Goal: Navigation & Orientation: Find specific page/section

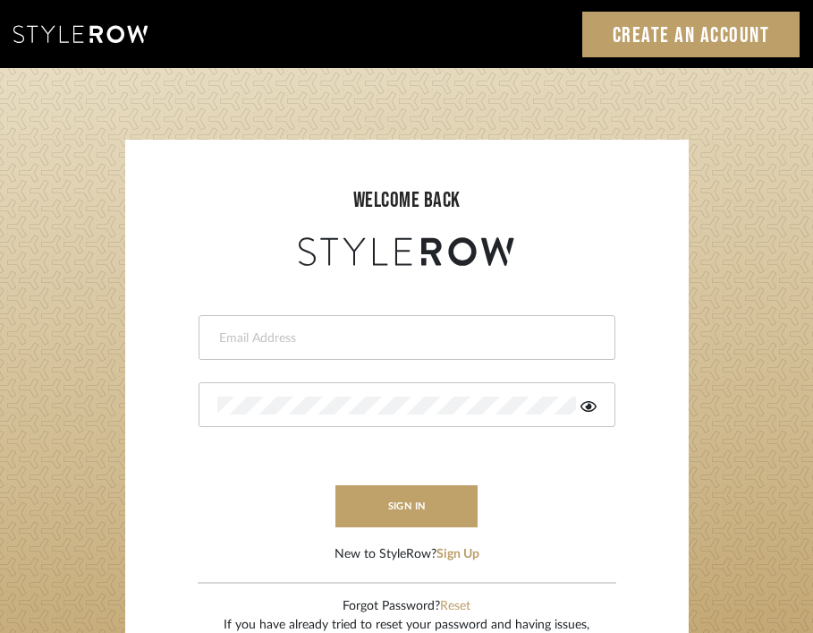
type input "[EMAIL_ADDRESS][DOMAIN_NAME]"
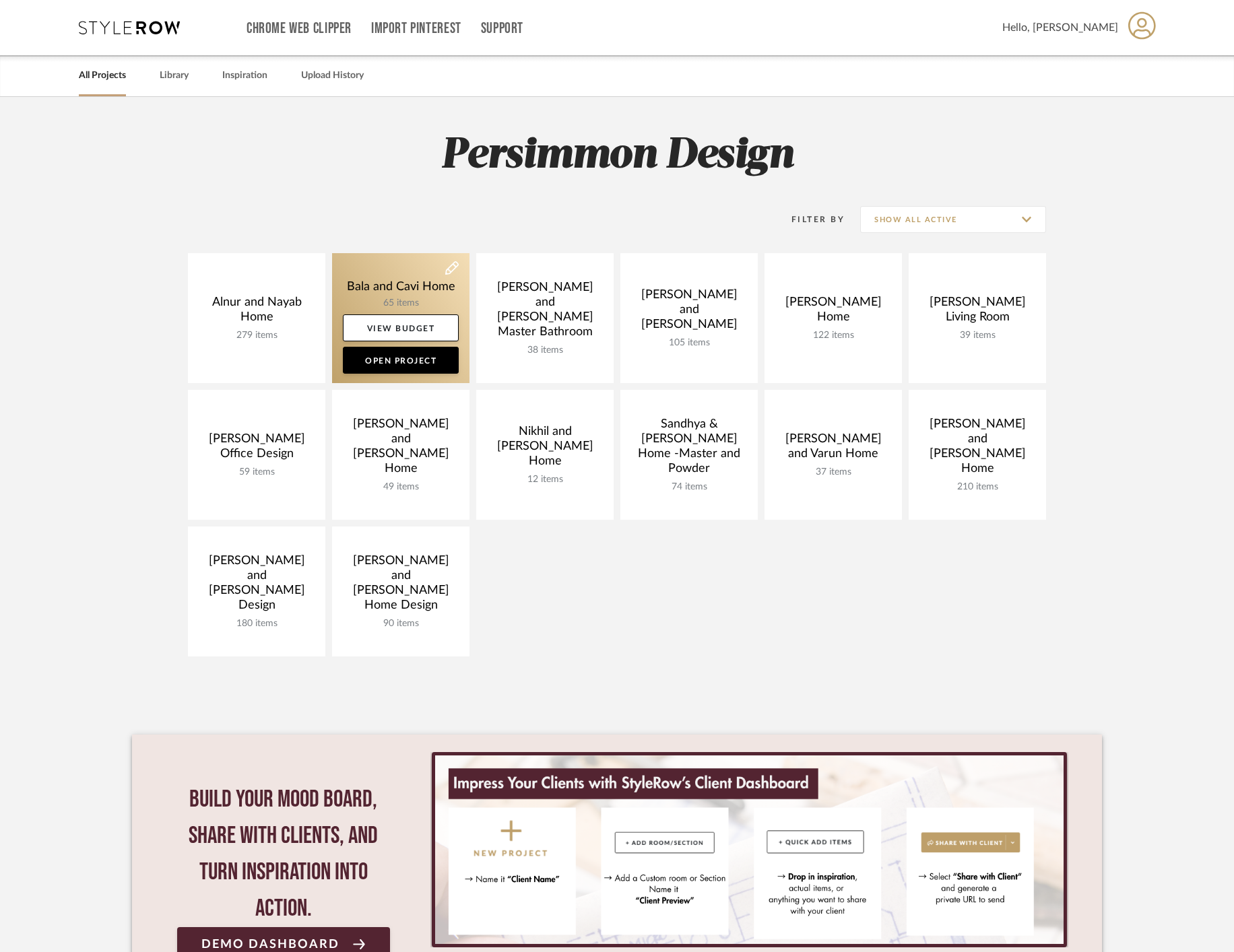
click at [384, 278] on link at bounding box center [401, 318] width 138 height 130
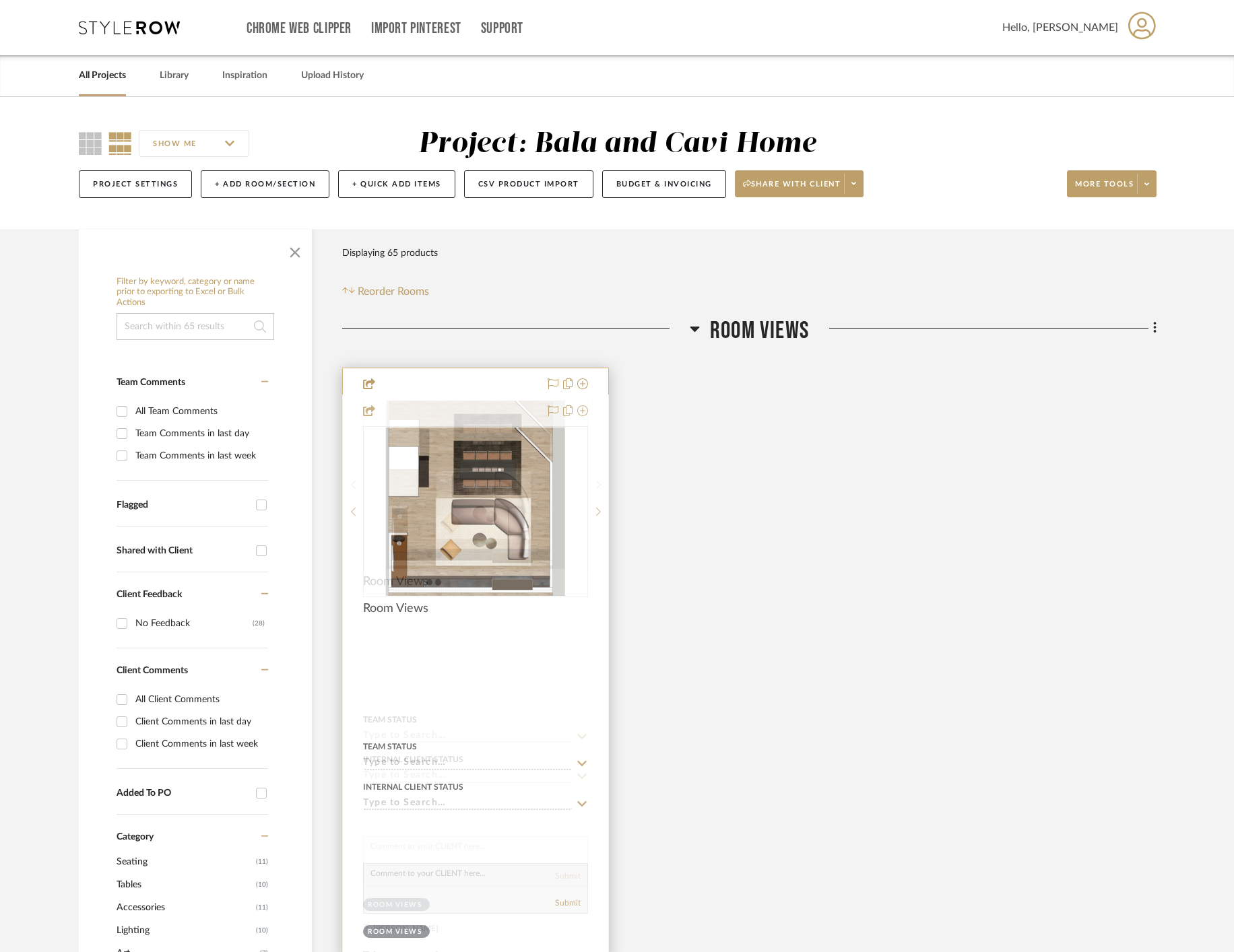
click at [483, 485] on img "0" at bounding box center [476, 485] width 179 height 169
click at [515, 450] on img "0" at bounding box center [476, 485] width 179 height 169
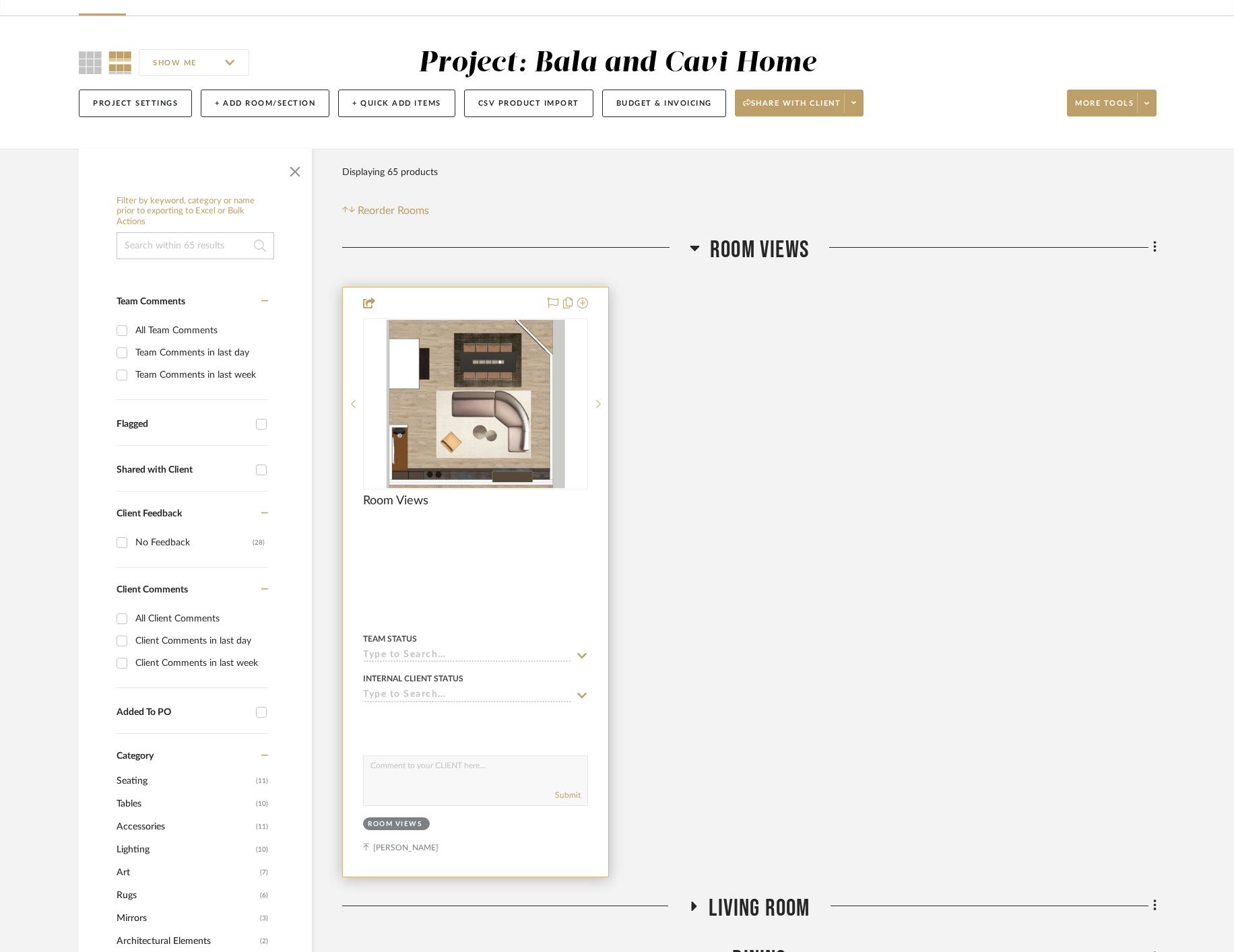
scroll to position [121, 0]
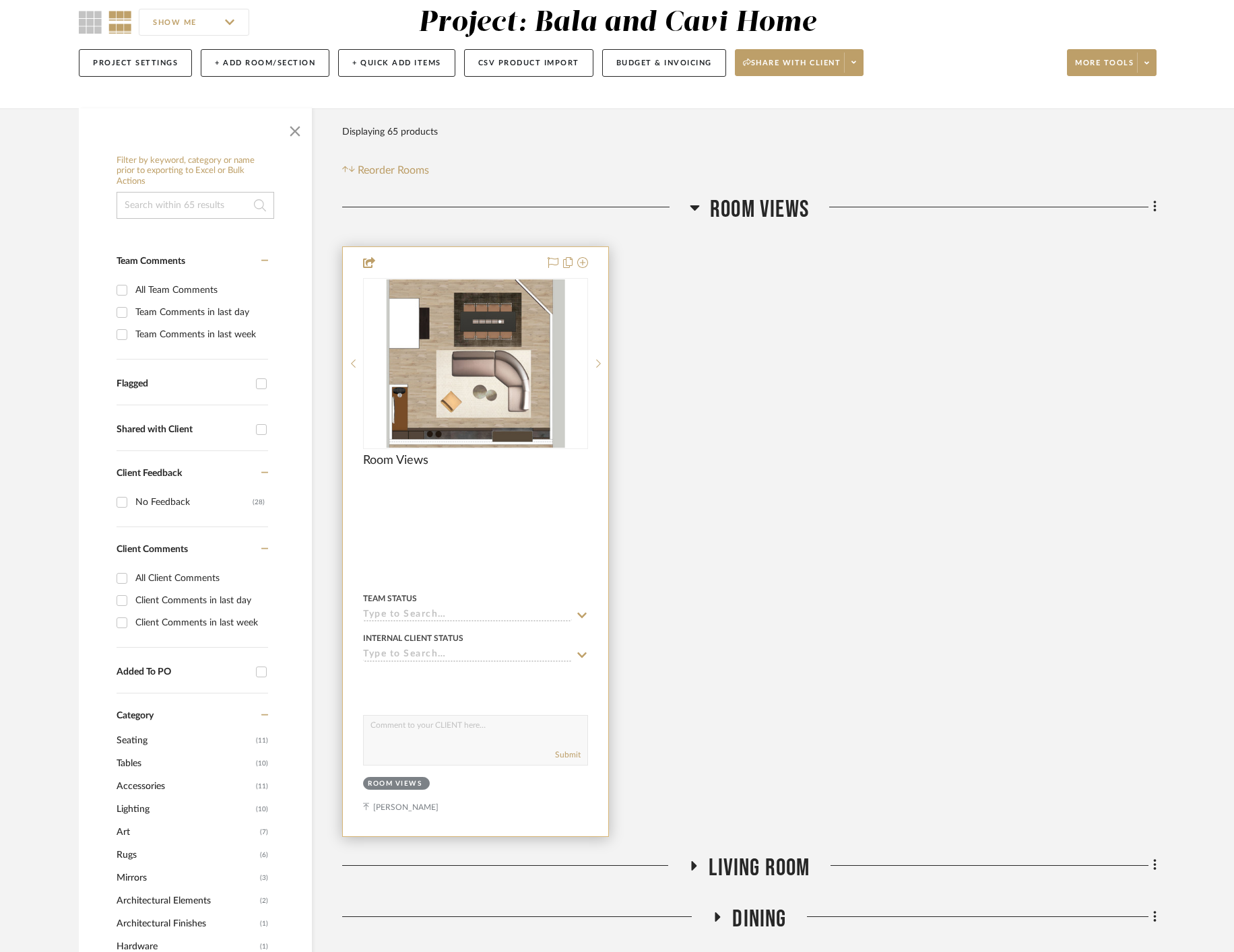
click at [452, 548] on div at bounding box center [475, 541] width 266 height 589
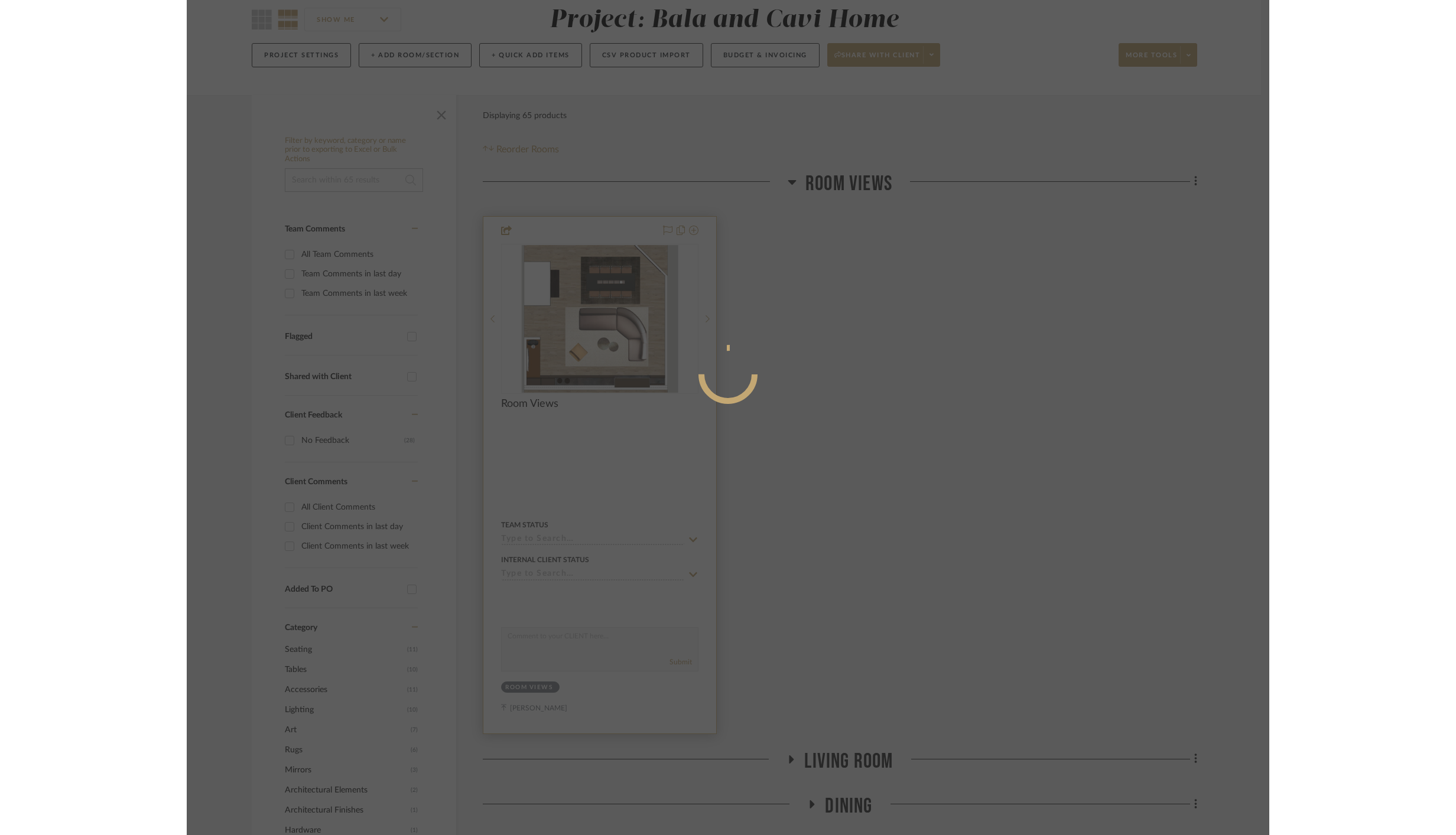
scroll to position [0, 0]
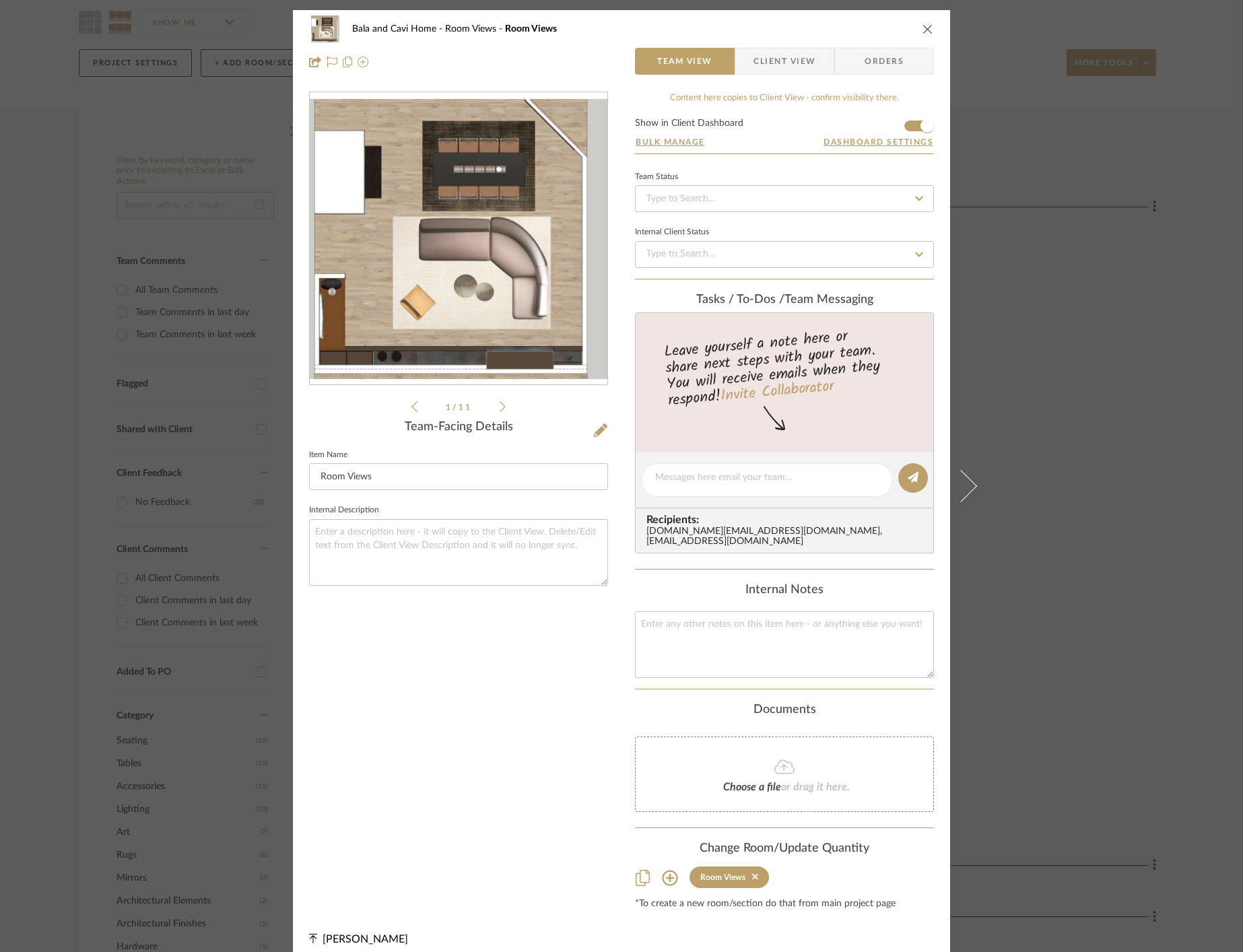
click at [404, 232] on img "0" at bounding box center [458, 239] width 297 height 280
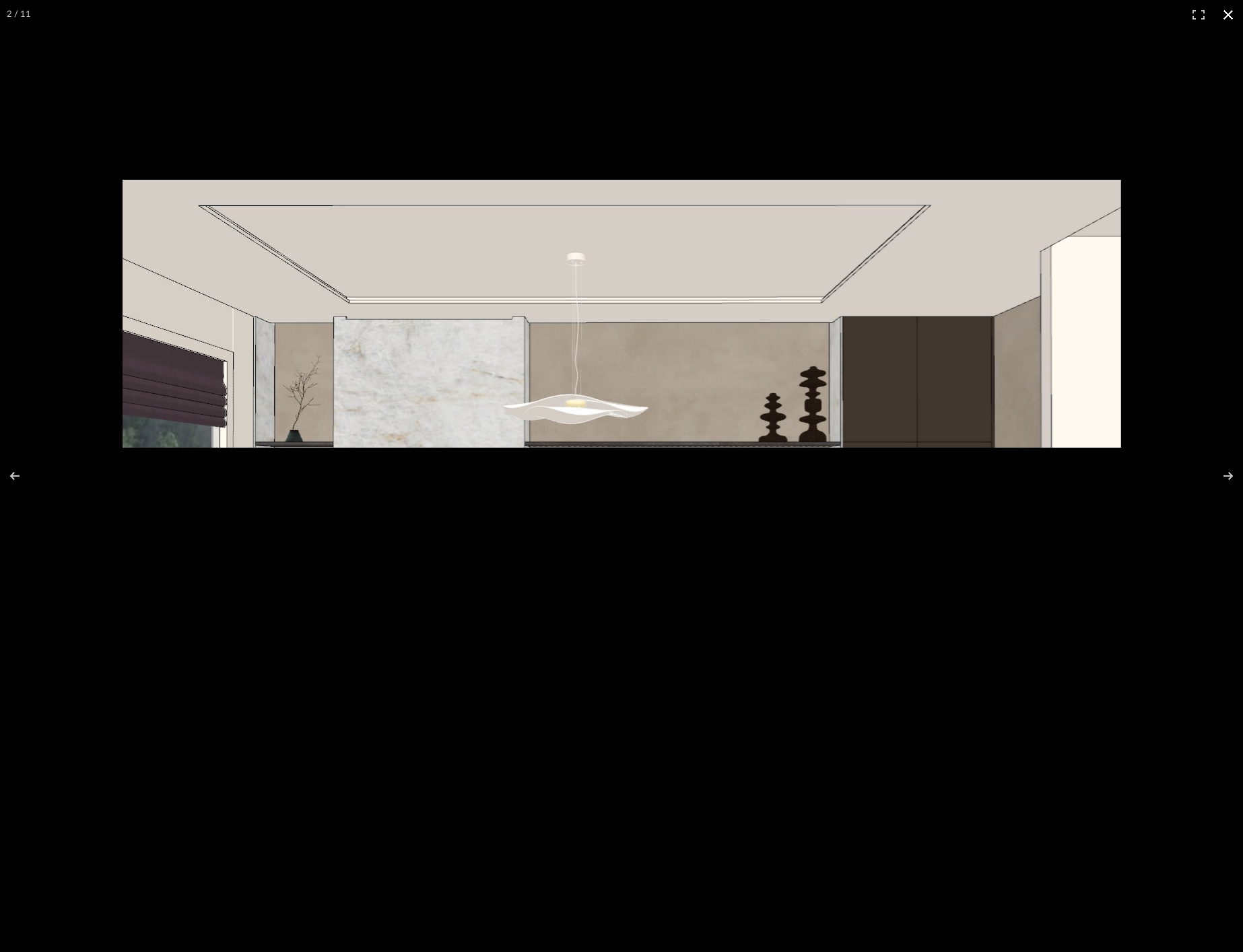
click at [1229, 16] on button at bounding box center [1227, 14] width 29 height 29
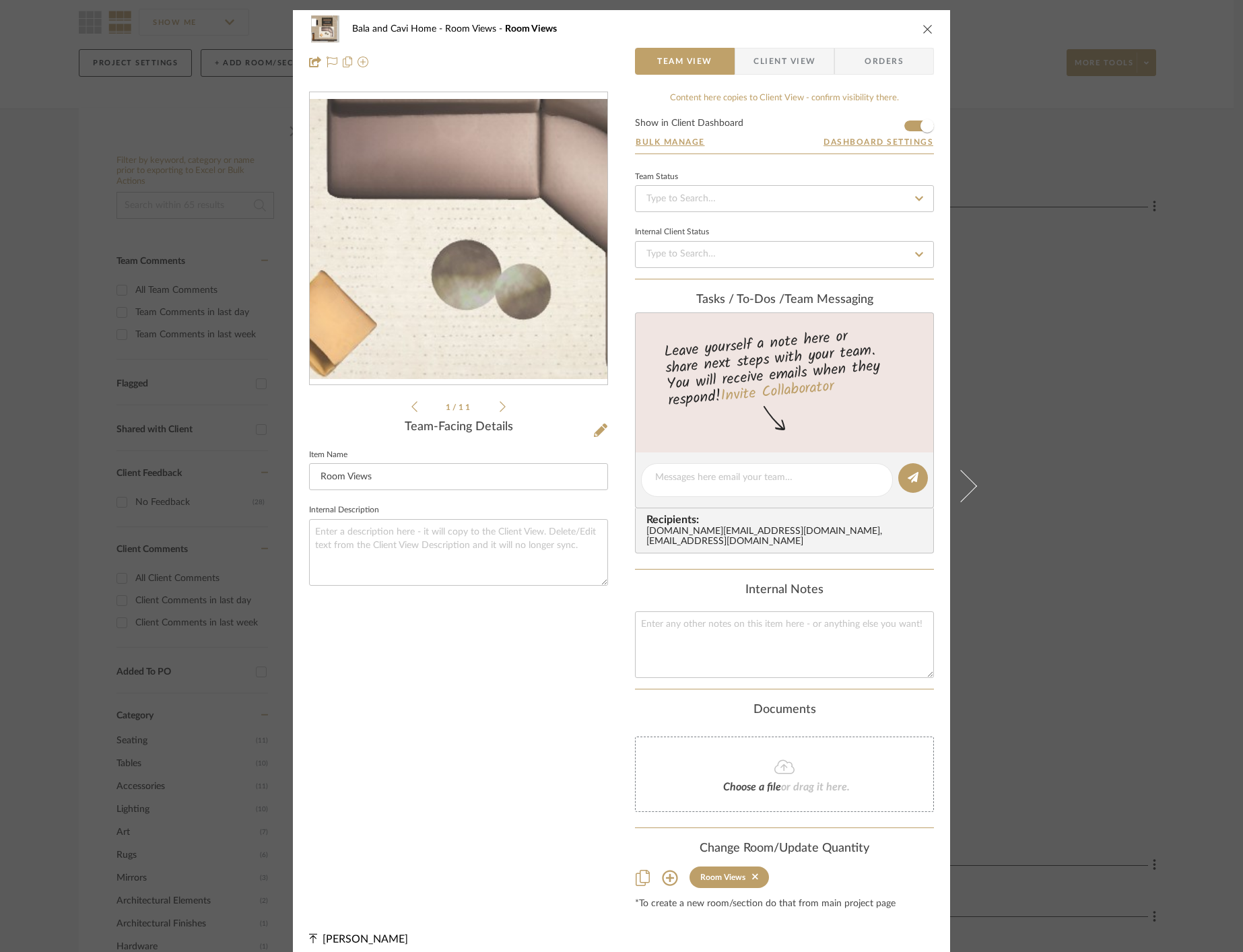
click at [457, 275] on img "0" at bounding box center [458, 239] width 297 height 280
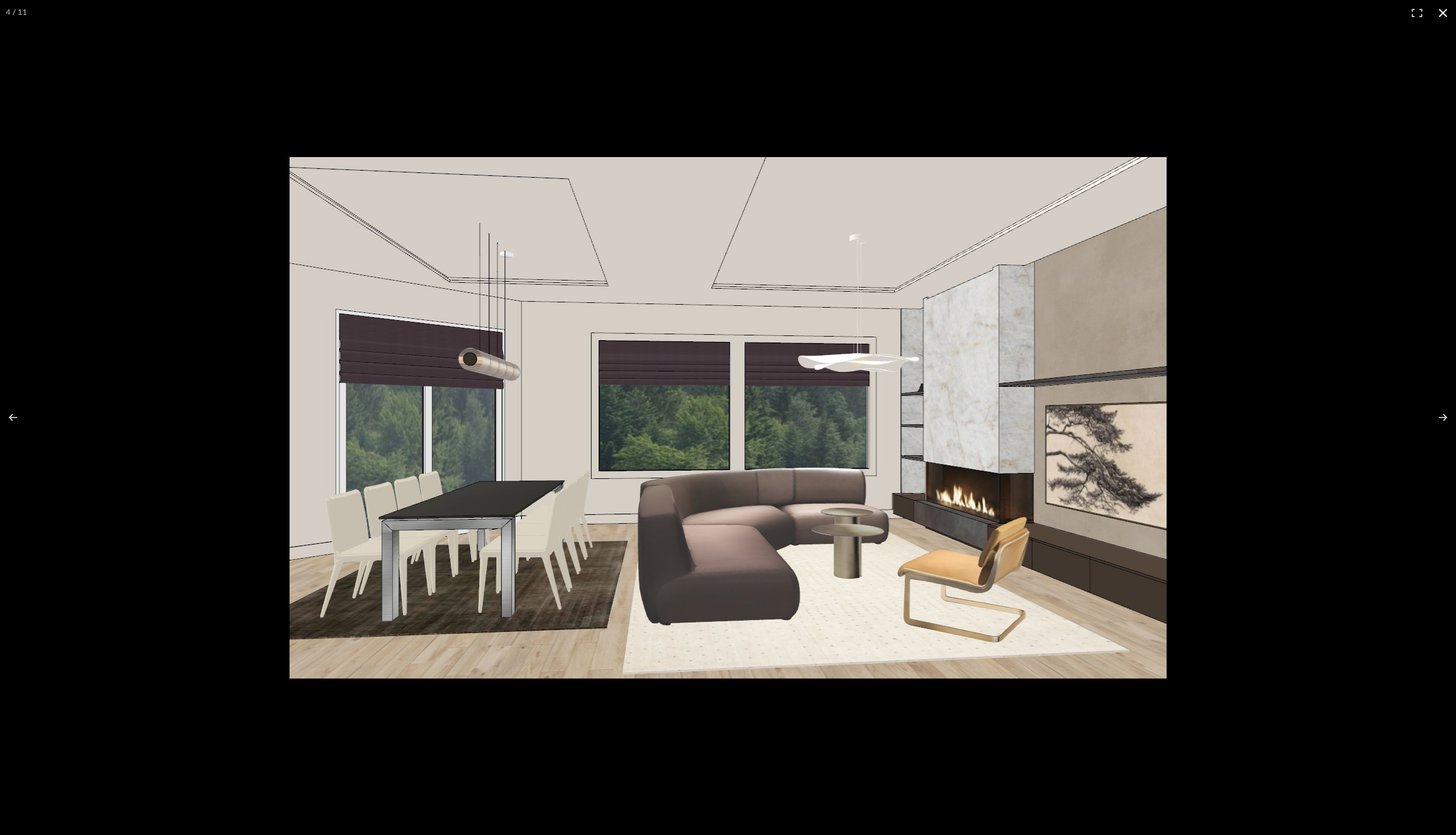
click at [1090, 12] on button at bounding box center [1442, 13] width 26 height 26
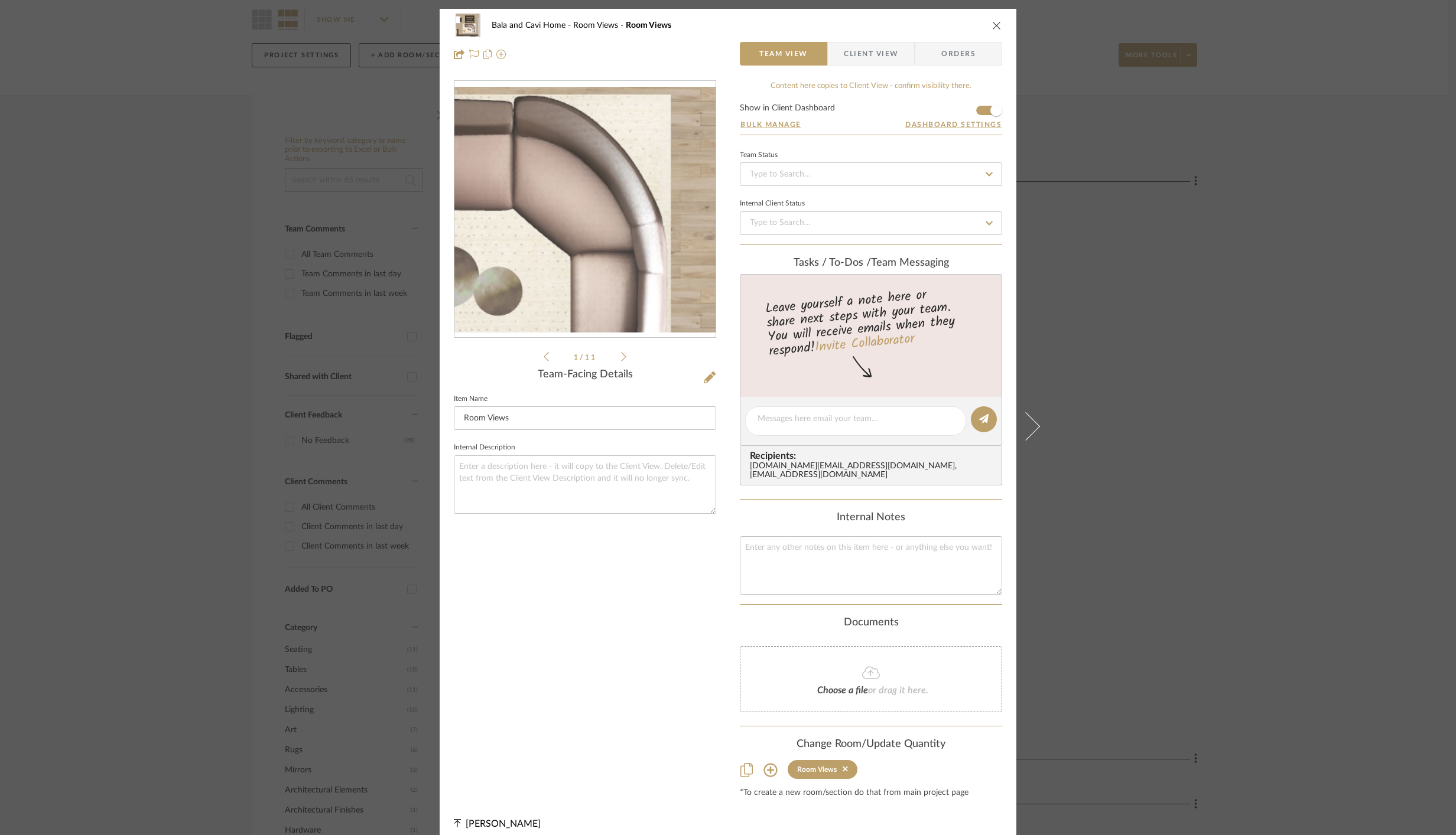
click at [632, 229] on img "0" at bounding box center [584, 210] width 261 height 246
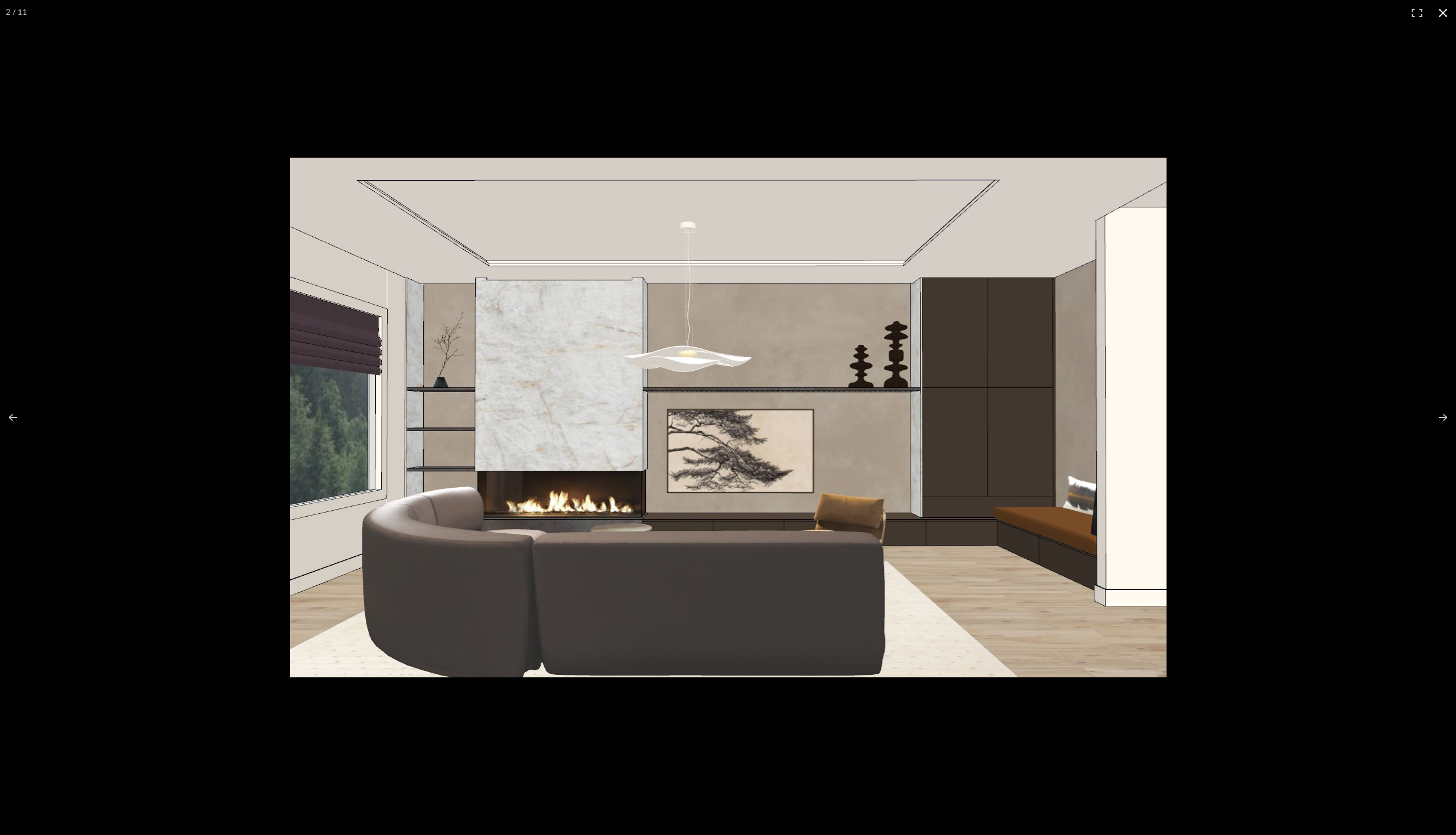
click at [1090, 218] on div at bounding box center [728, 417] width 1456 height 835
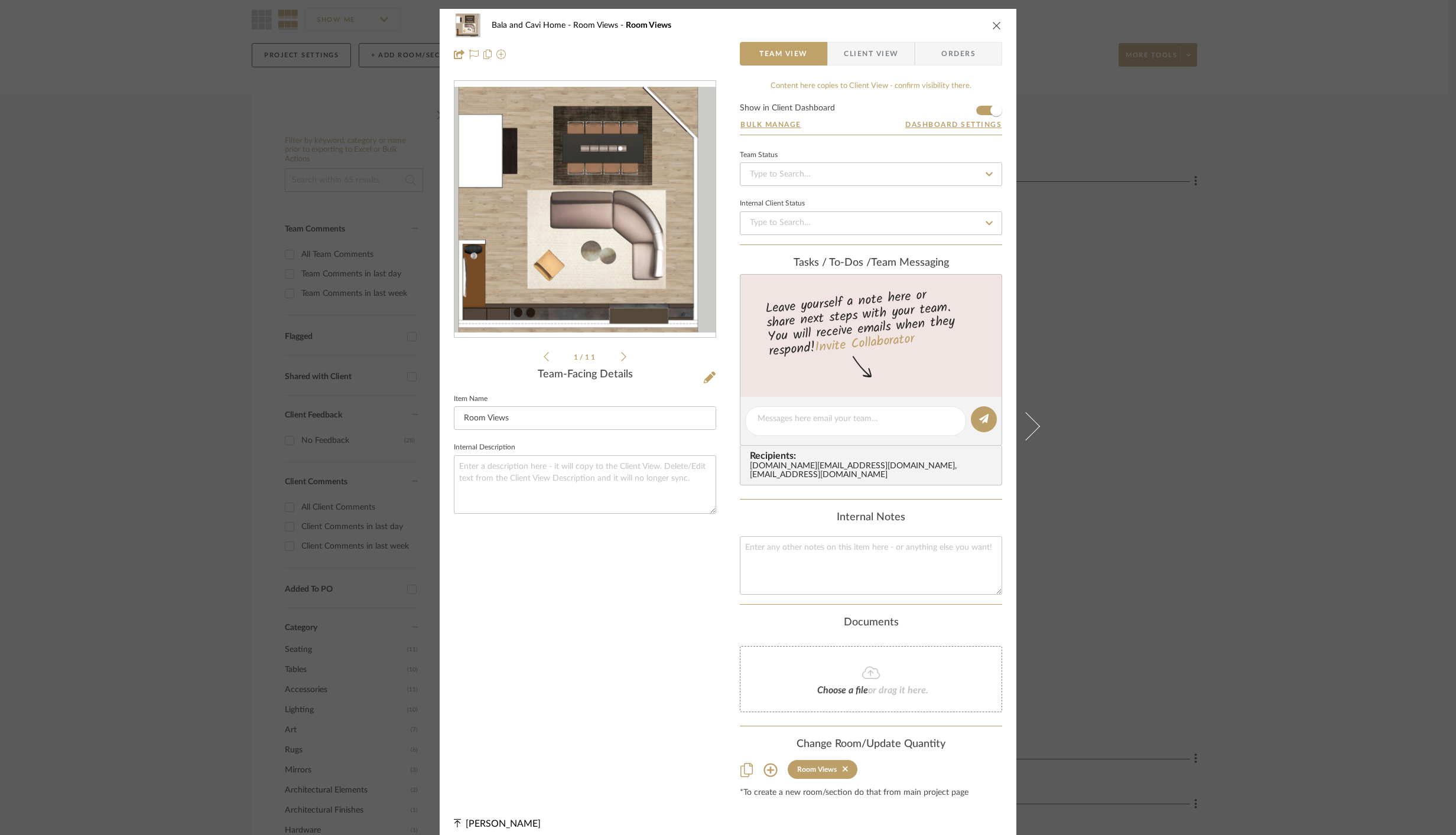
click at [1090, 380] on div "Bala and Cavi Home Room Views Room Views Team View Client View Orders 1 / 11 Te…" at bounding box center [728, 417] width 1456 height 835
